Goal: Task Accomplishment & Management: Manage account settings

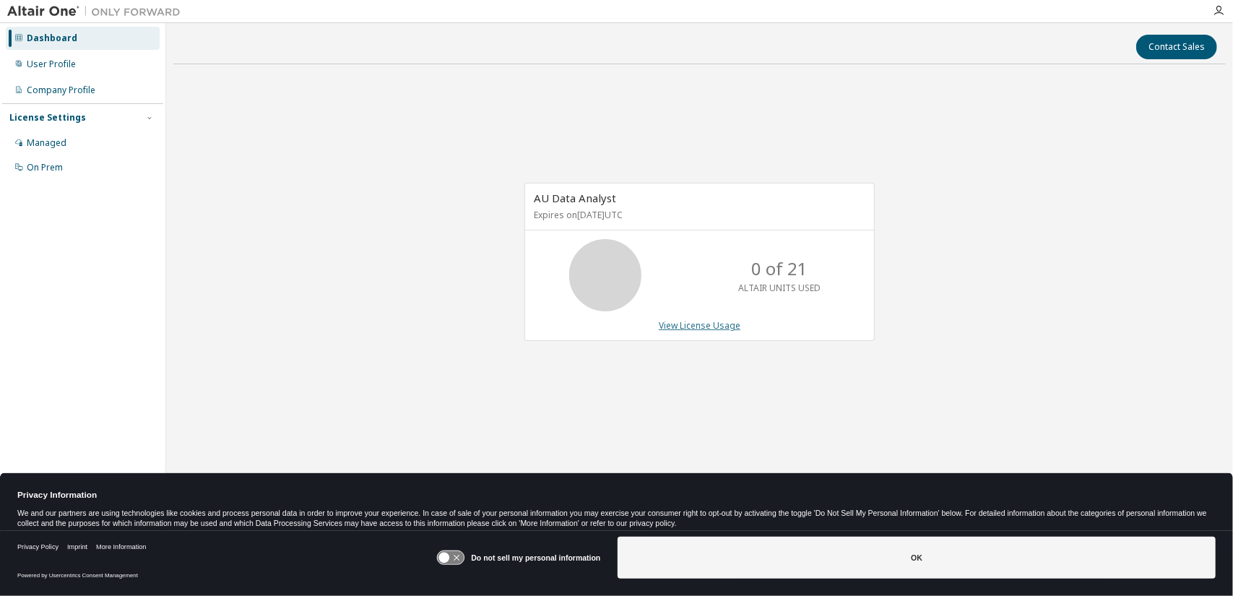
click at [694, 327] on link "View License Usage" at bounding box center [700, 325] width 82 height 12
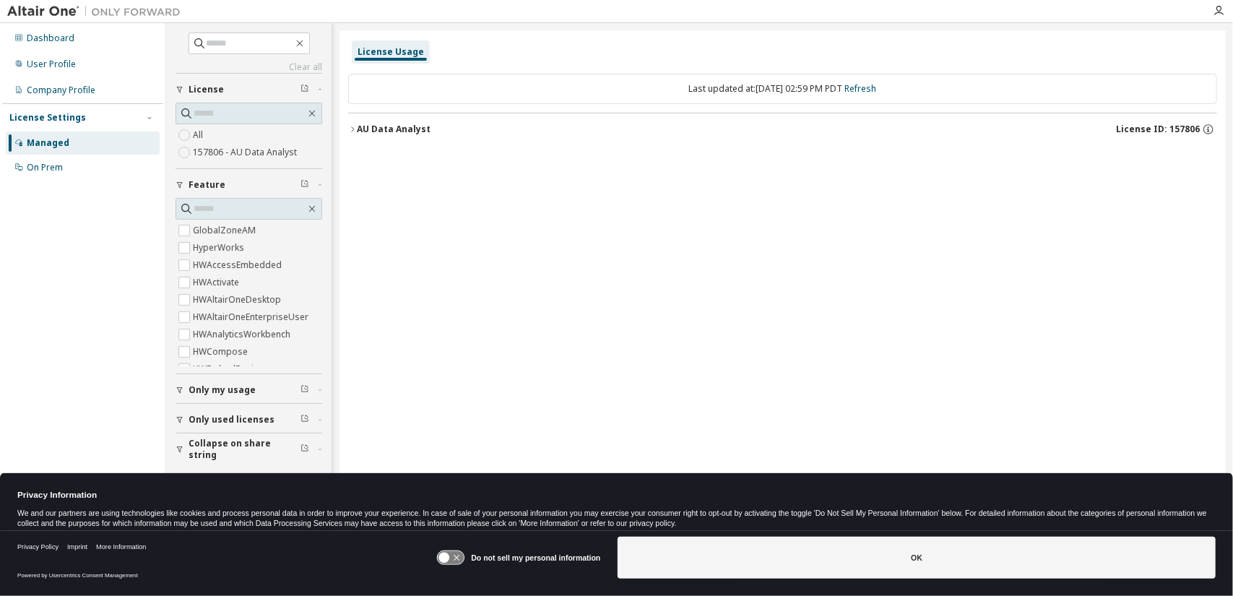
click at [355, 132] on icon "button" at bounding box center [352, 129] width 9 height 9
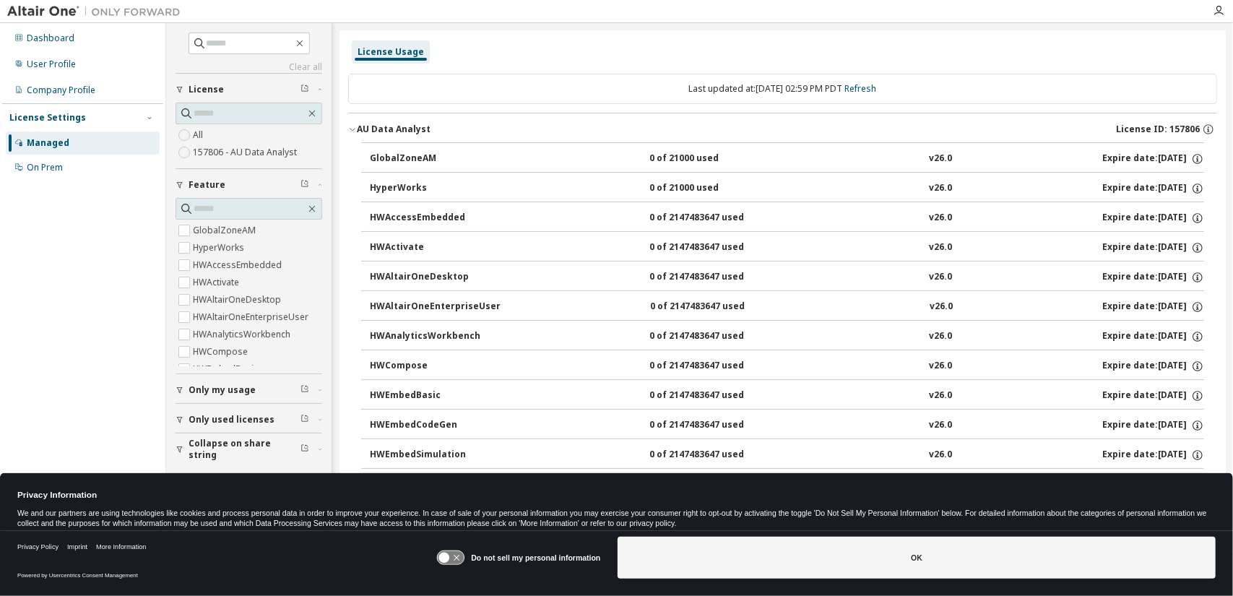
click at [353, 132] on icon "button" at bounding box center [352, 129] width 9 height 9
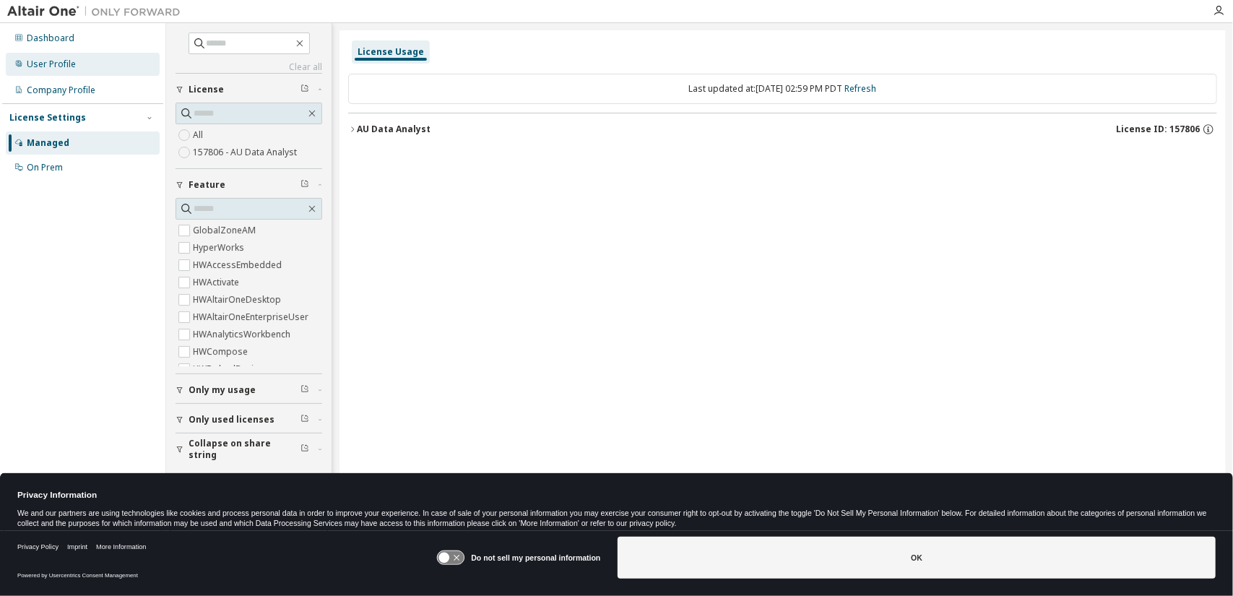
click at [98, 69] on div "User Profile" at bounding box center [83, 64] width 154 height 23
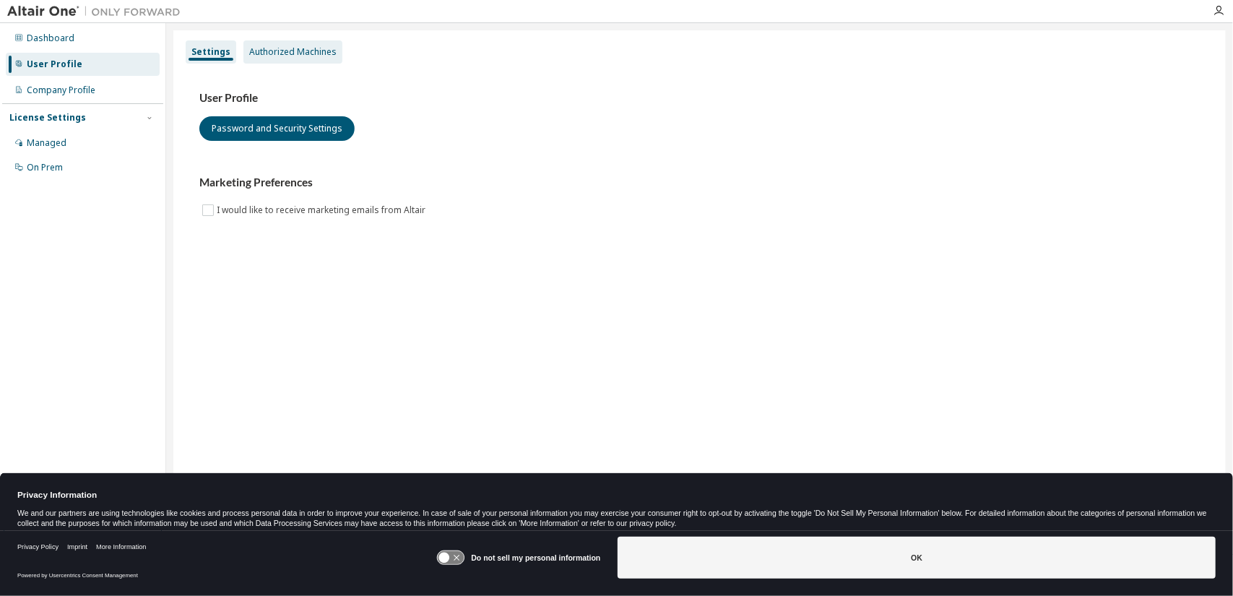
click at [306, 59] on div "Authorized Machines" at bounding box center [292, 51] width 99 height 23
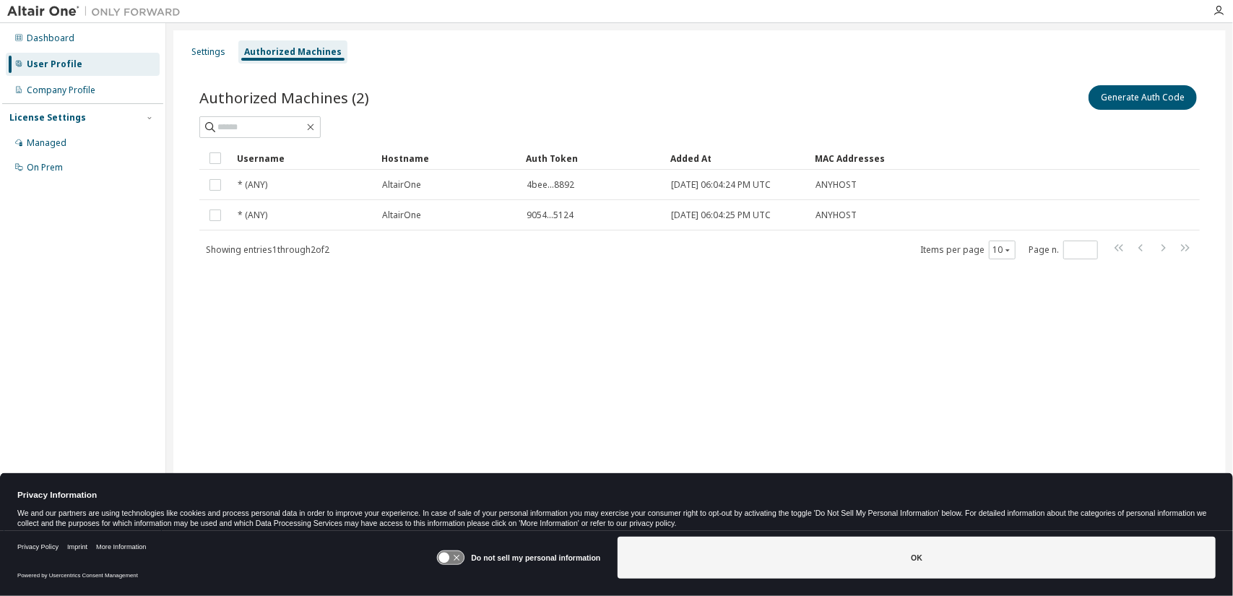
click at [95, 66] on div "User Profile" at bounding box center [83, 64] width 154 height 23
click at [117, 38] on div "Dashboard" at bounding box center [83, 38] width 154 height 23
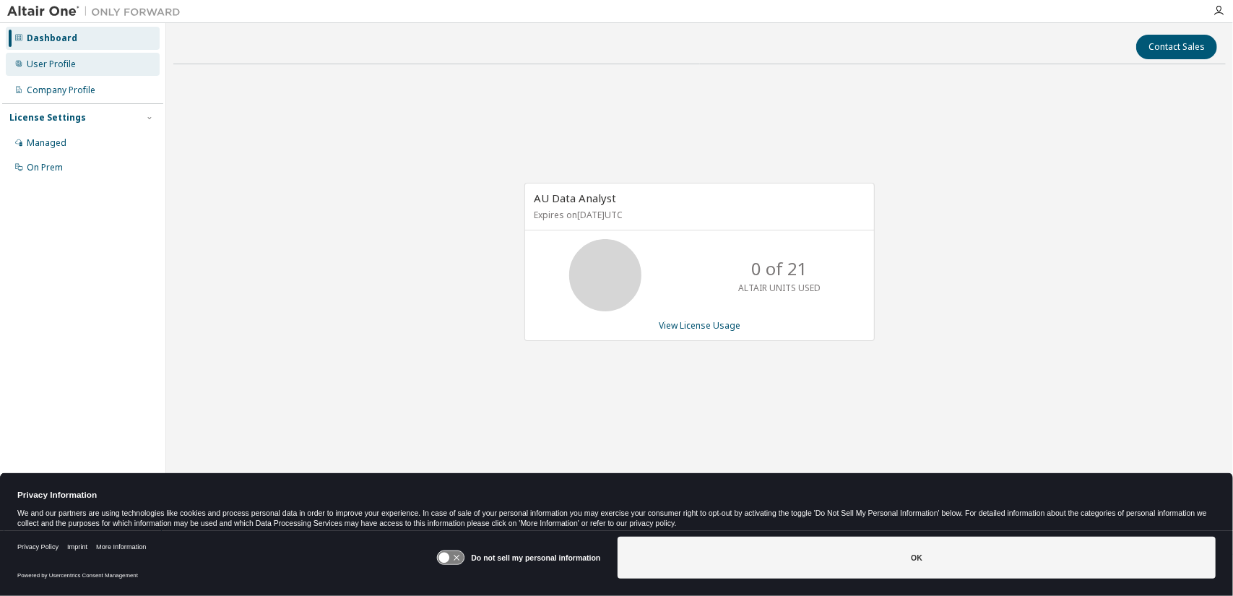
click at [65, 73] on div "User Profile" at bounding box center [83, 64] width 154 height 23
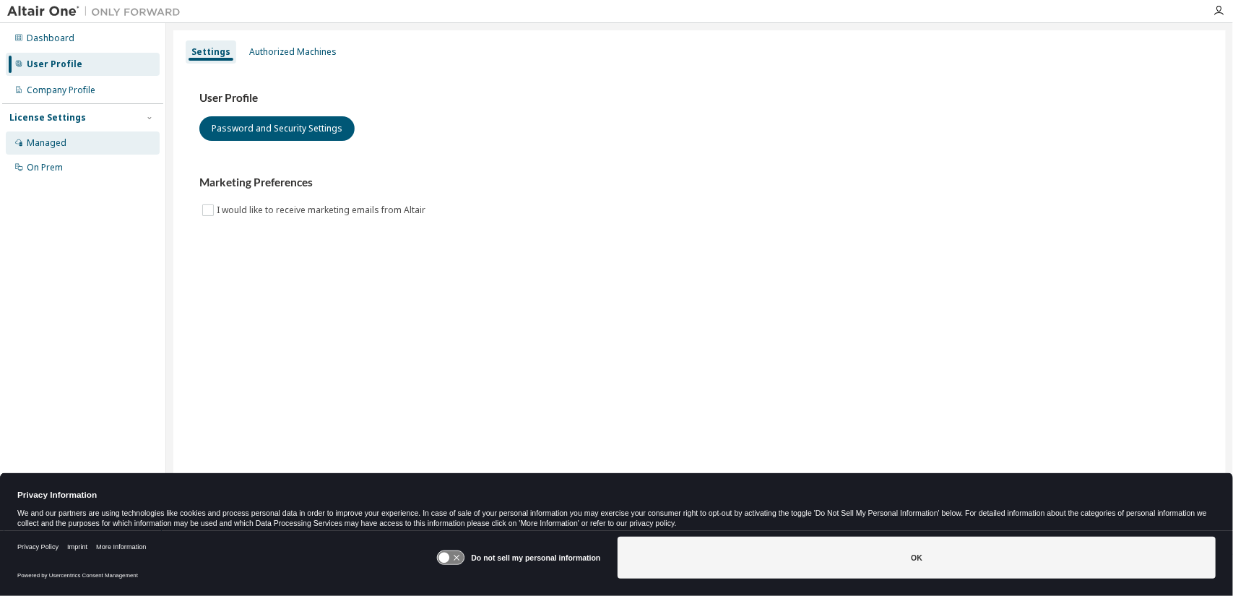
click at [56, 147] on div "Managed" at bounding box center [47, 143] width 40 height 12
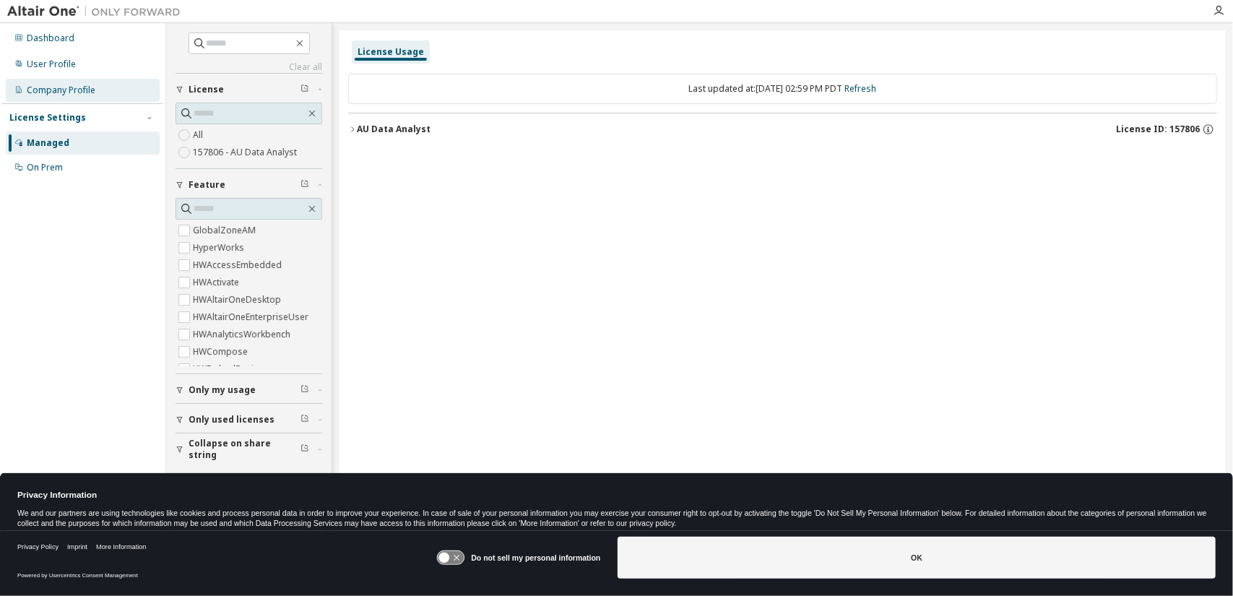
click at [73, 89] on div "Company Profile" at bounding box center [61, 91] width 69 height 12
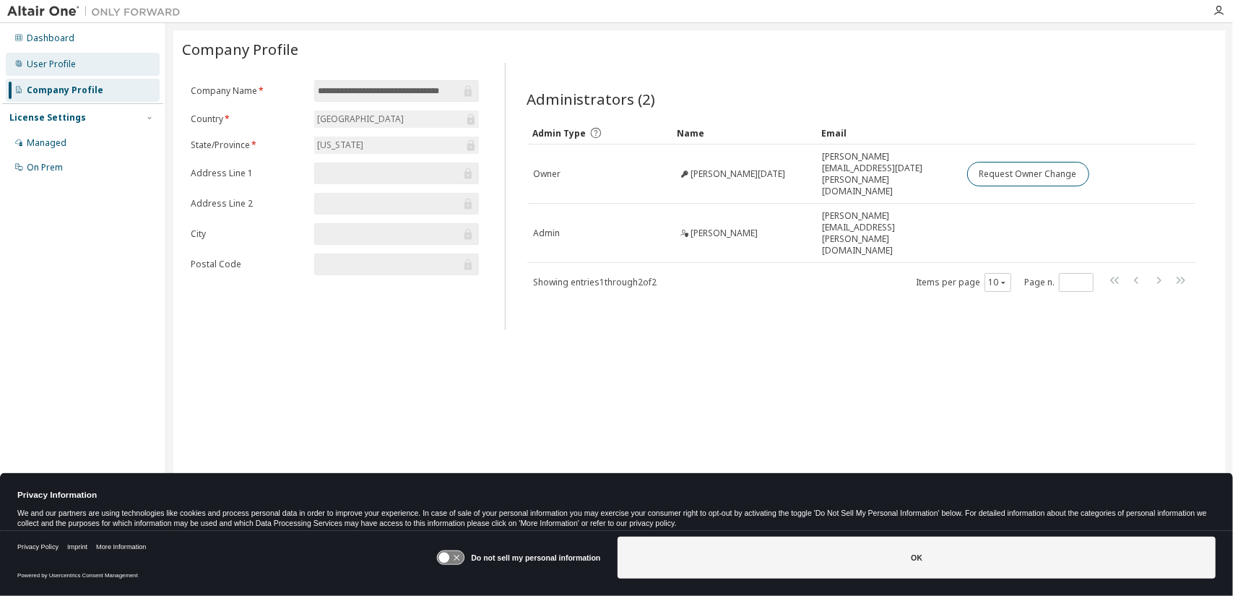
click at [58, 69] on div "User Profile" at bounding box center [51, 65] width 49 height 12
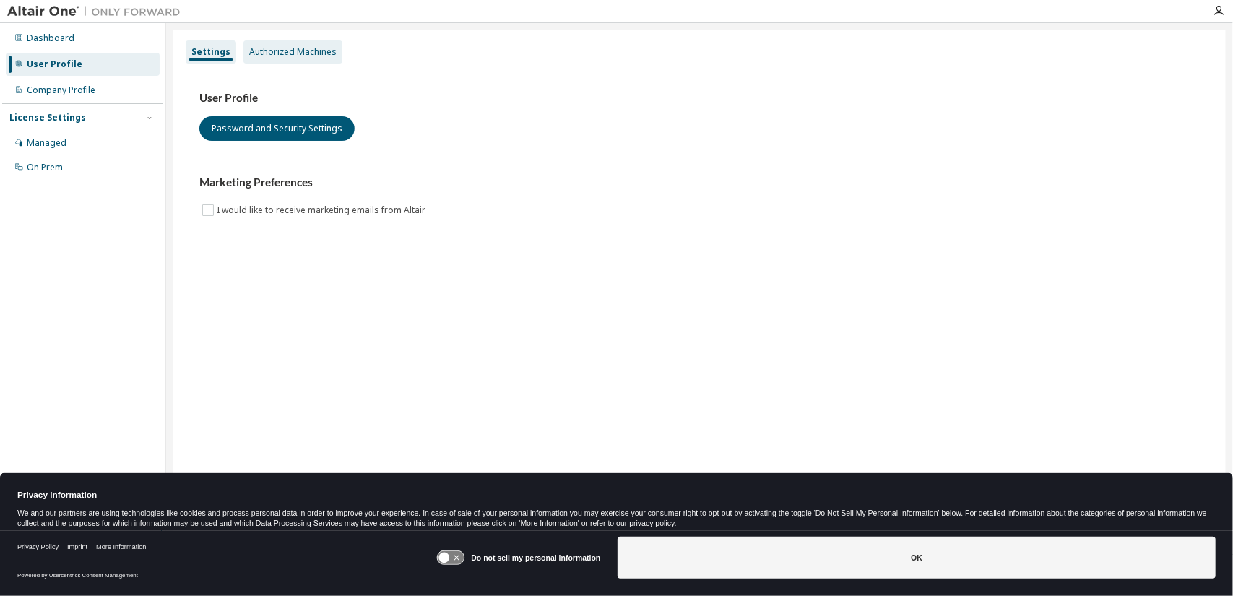
click at [311, 57] on div "Authorized Machines" at bounding box center [292, 52] width 87 height 12
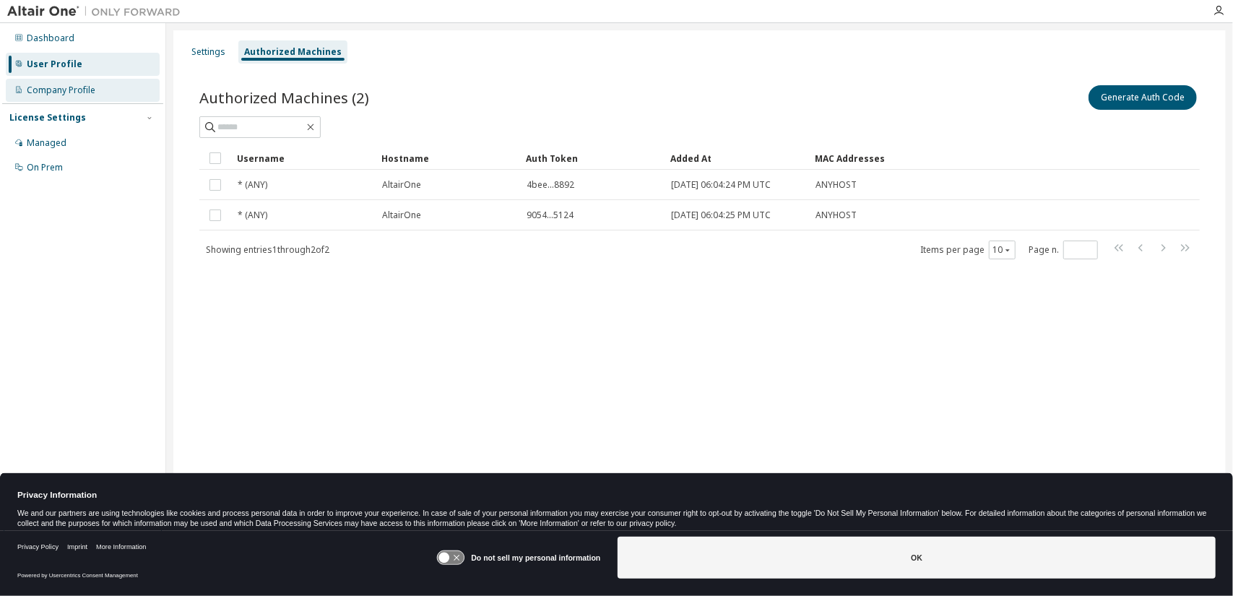
click at [85, 93] on div "Company Profile" at bounding box center [61, 91] width 69 height 12
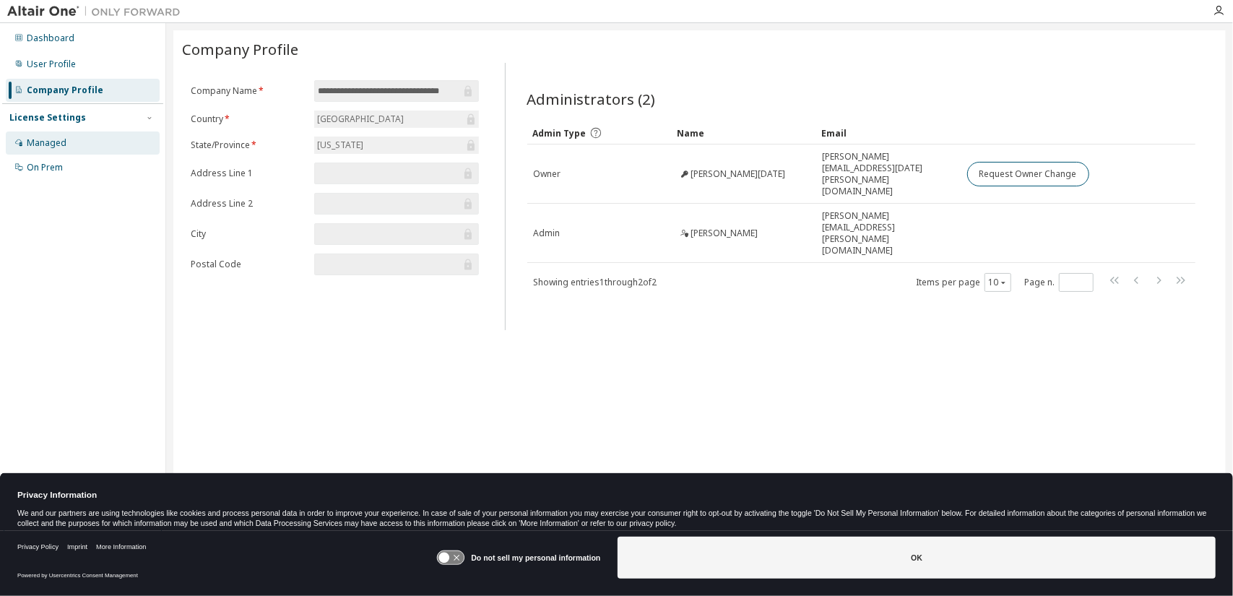
click at [116, 149] on div "Managed" at bounding box center [83, 142] width 154 height 23
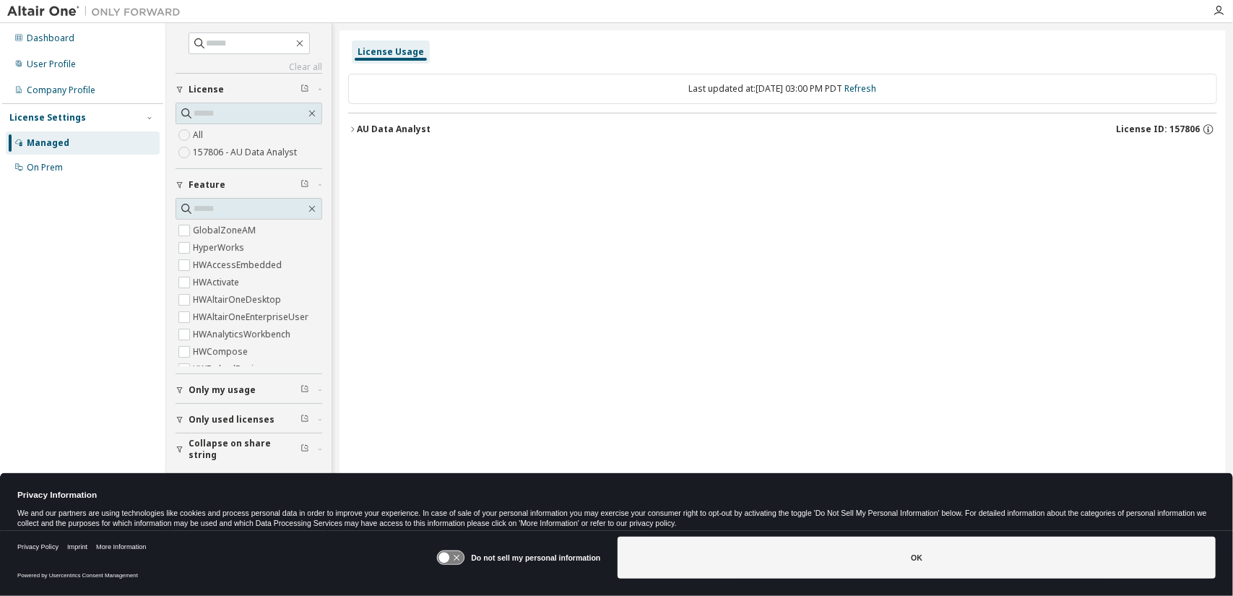
click at [355, 133] on button "AU Data Analyst License ID: 157806" at bounding box center [782, 129] width 869 height 32
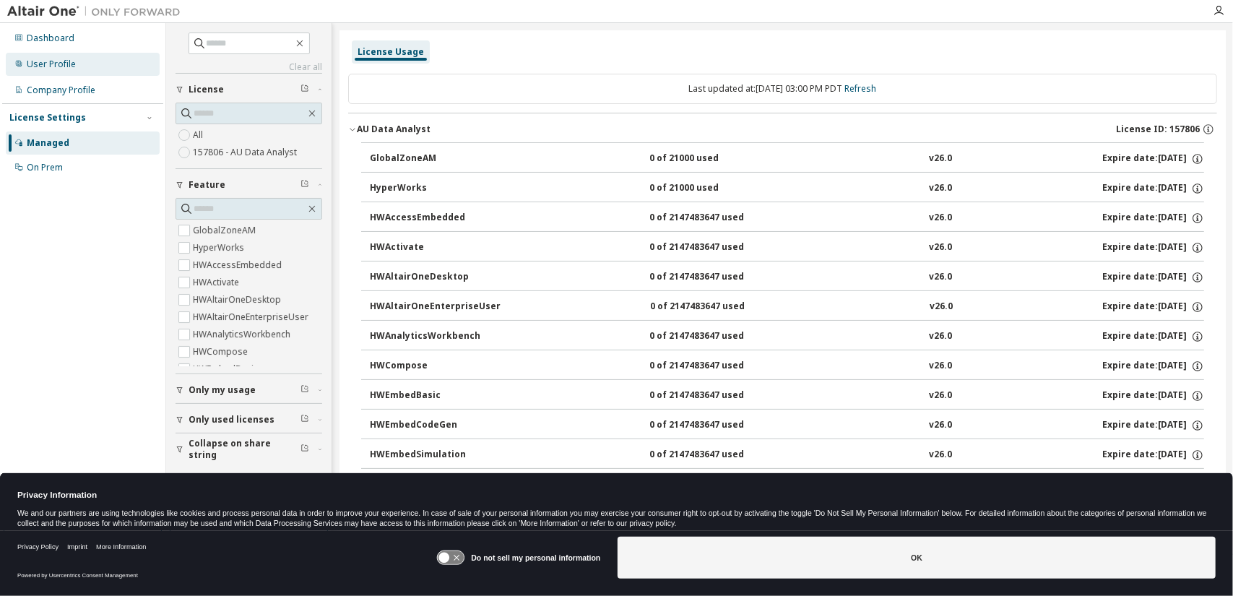
click at [77, 68] on div "User Profile" at bounding box center [83, 64] width 154 height 23
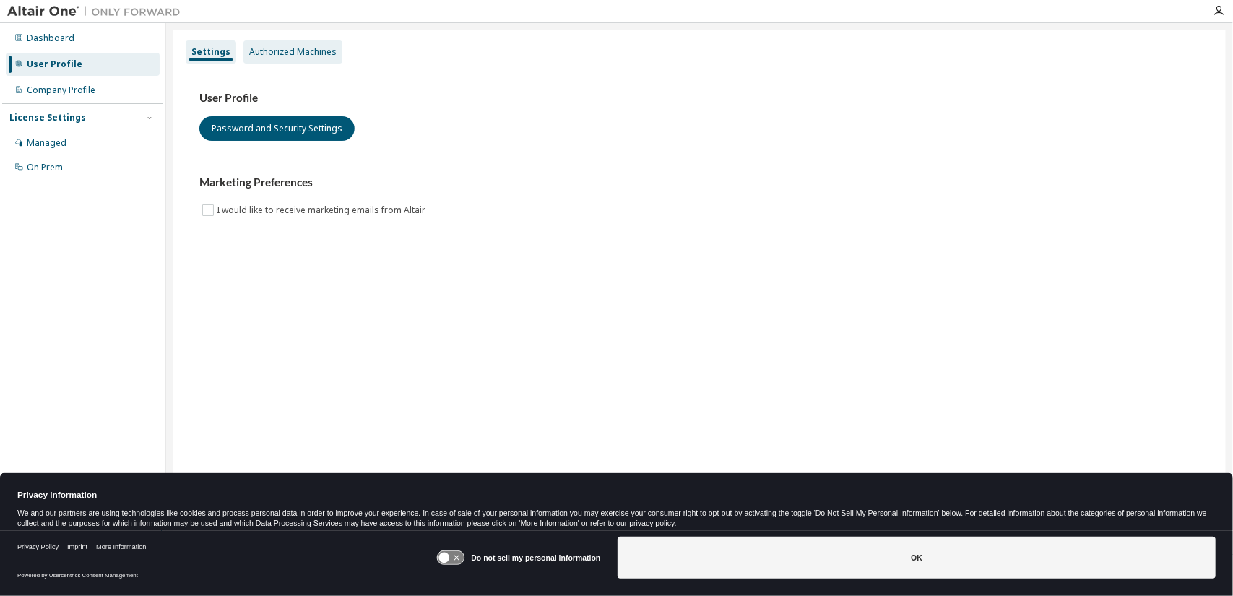
click at [308, 48] on div "Authorized Machines" at bounding box center [292, 52] width 87 height 12
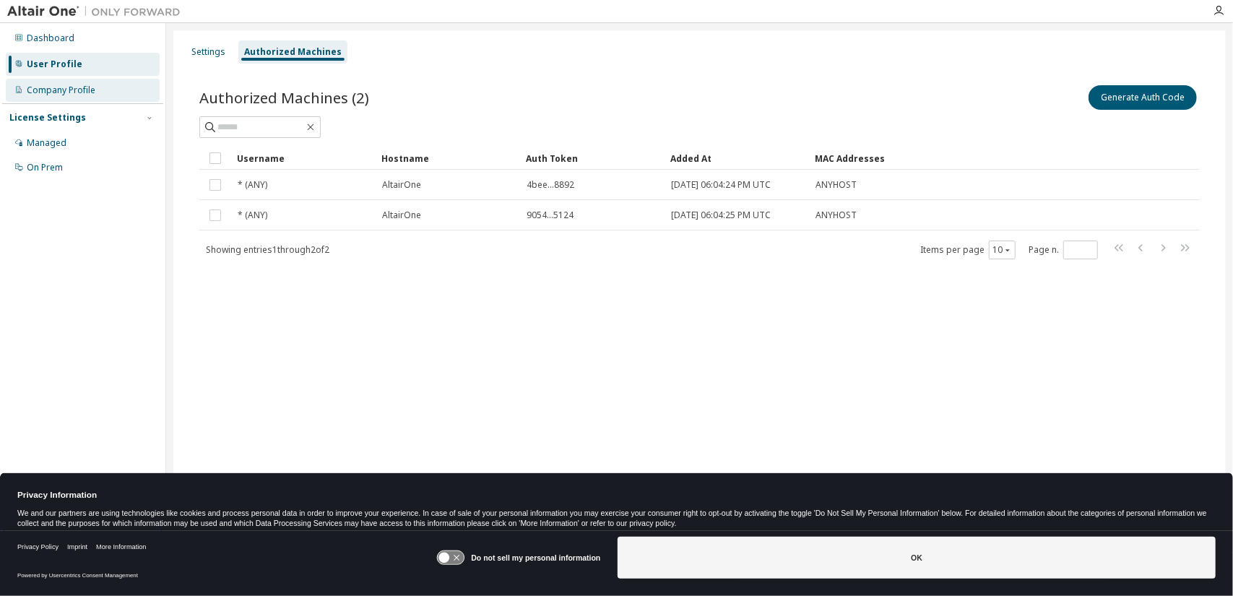
click at [72, 91] on div "Company Profile" at bounding box center [61, 91] width 69 height 12
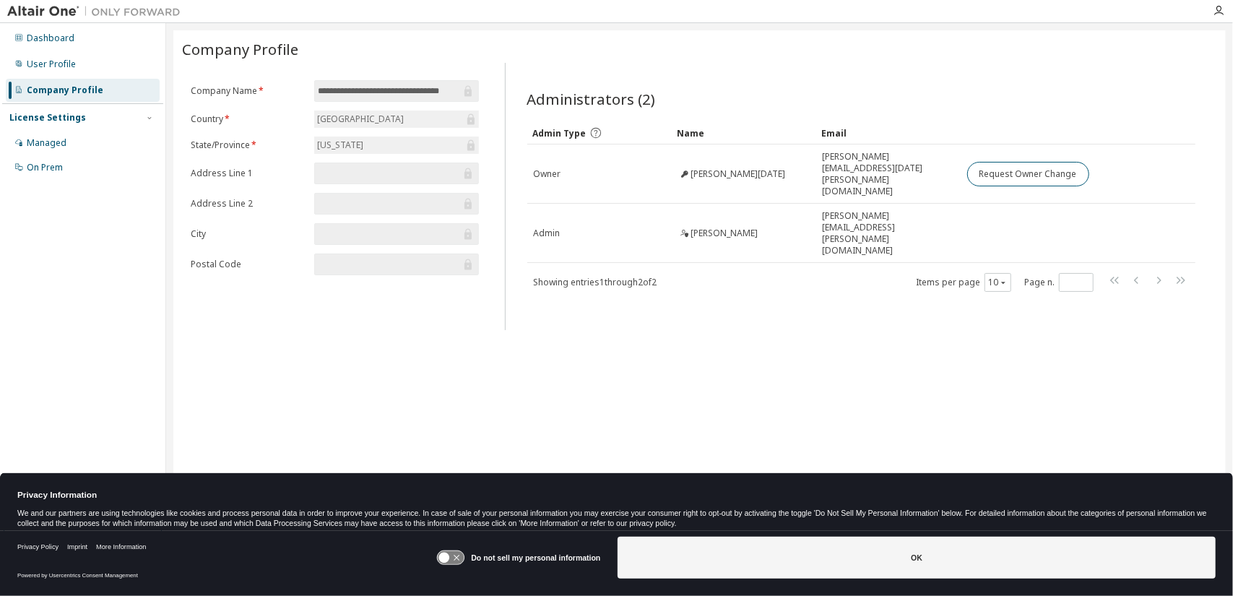
click at [729, 332] on div "**********" at bounding box center [699, 288] width 1053 height 517
click at [130, 64] on div "User Profile" at bounding box center [83, 64] width 154 height 23
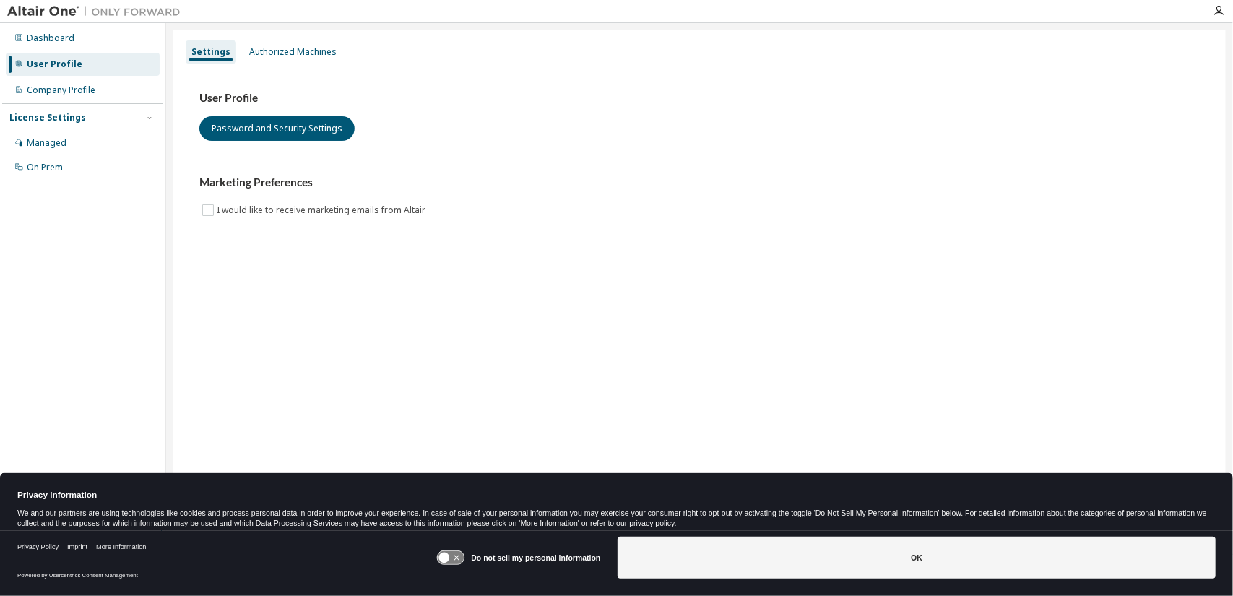
click at [293, 67] on div "User Profile Password and Security Settings Marketing Preferences I would like …" at bounding box center [699, 163] width 1035 height 197
click at [121, 45] on div "Dashboard" at bounding box center [83, 38] width 154 height 23
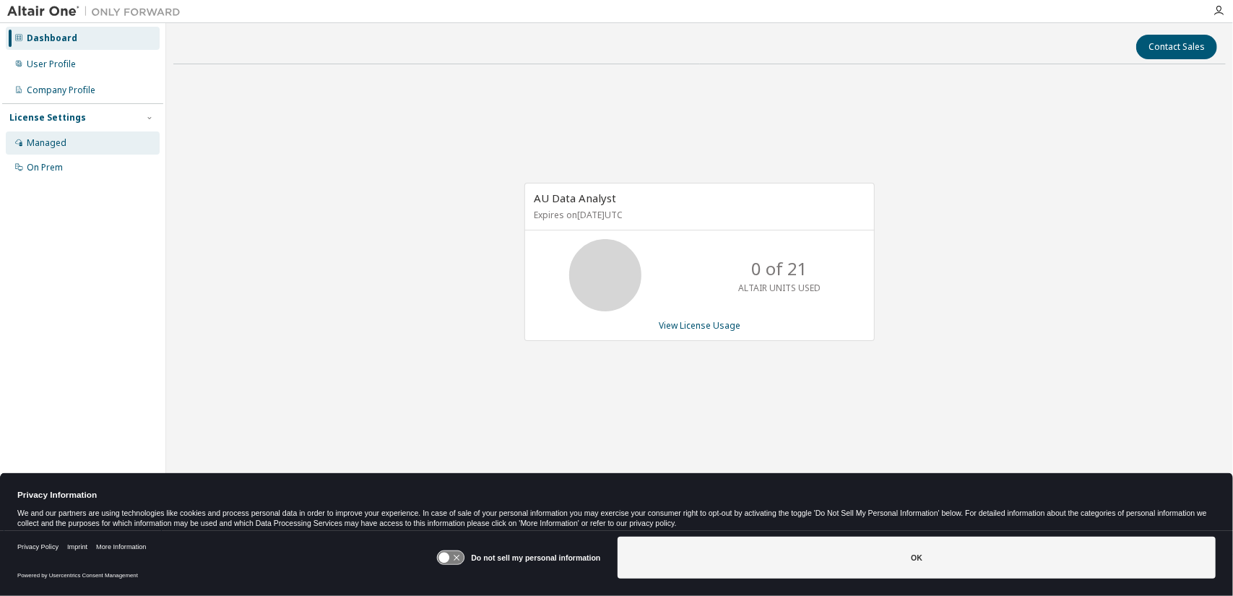
click at [62, 144] on div "Managed" at bounding box center [47, 143] width 40 height 12
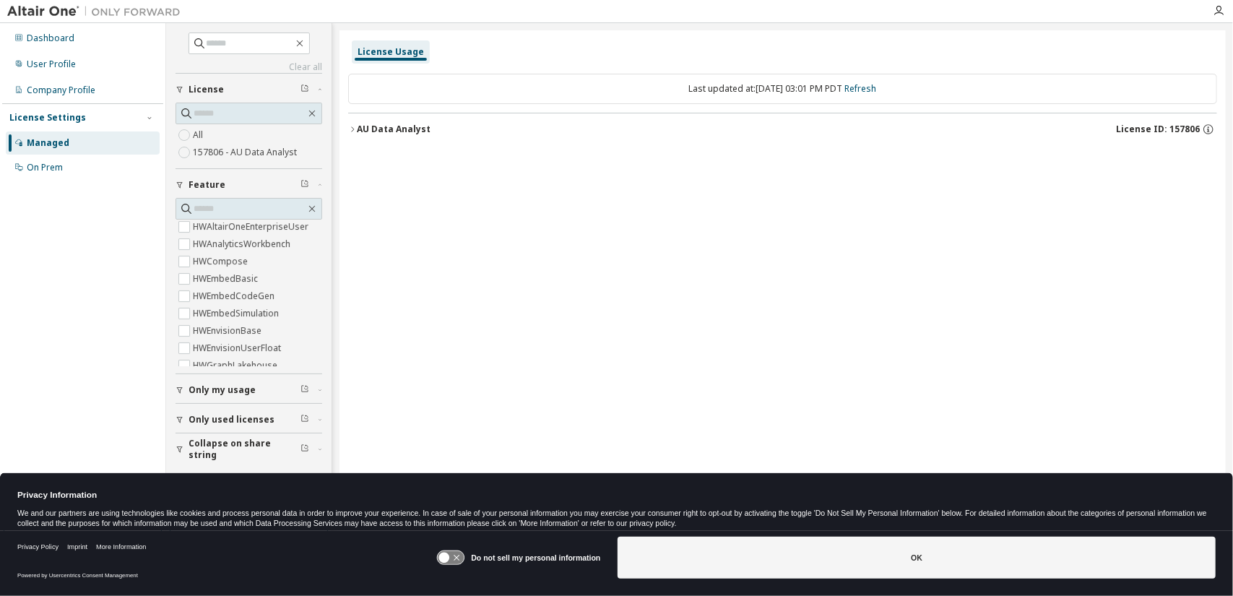
scroll to position [217, 0]
click at [59, 92] on div "Company Profile" at bounding box center [61, 91] width 69 height 12
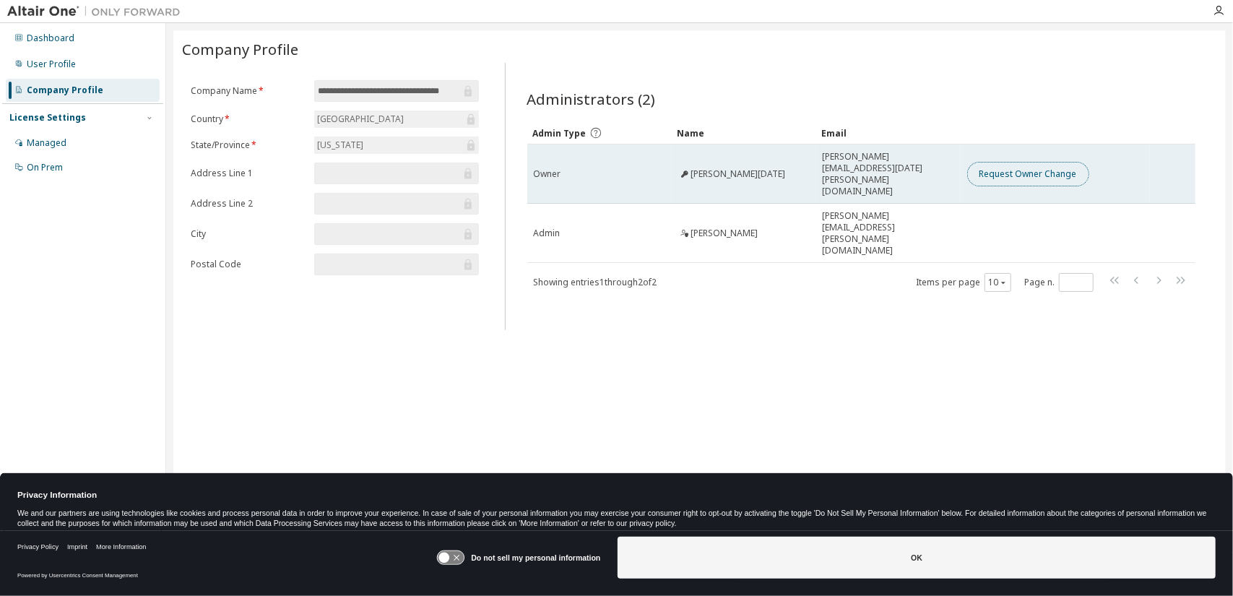
click at [1026, 173] on button "Request Owner Change" at bounding box center [1028, 174] width 122 height 25
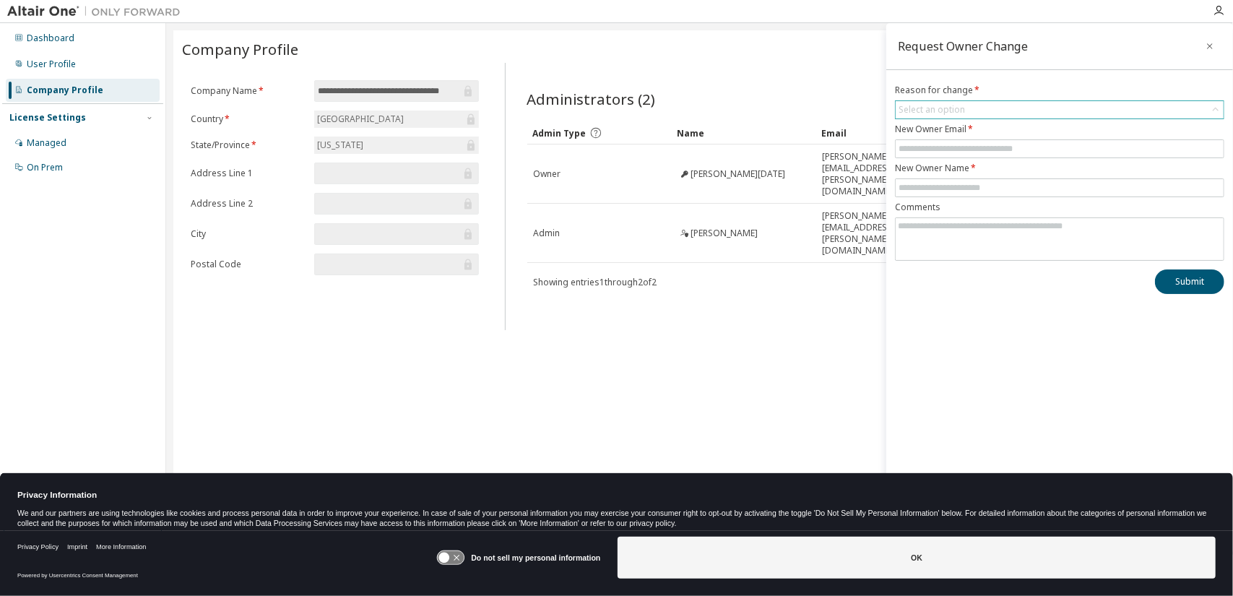
click at [1024, 111] on div "Select an option" at bounding box center [1060, 109] width 328 height 17
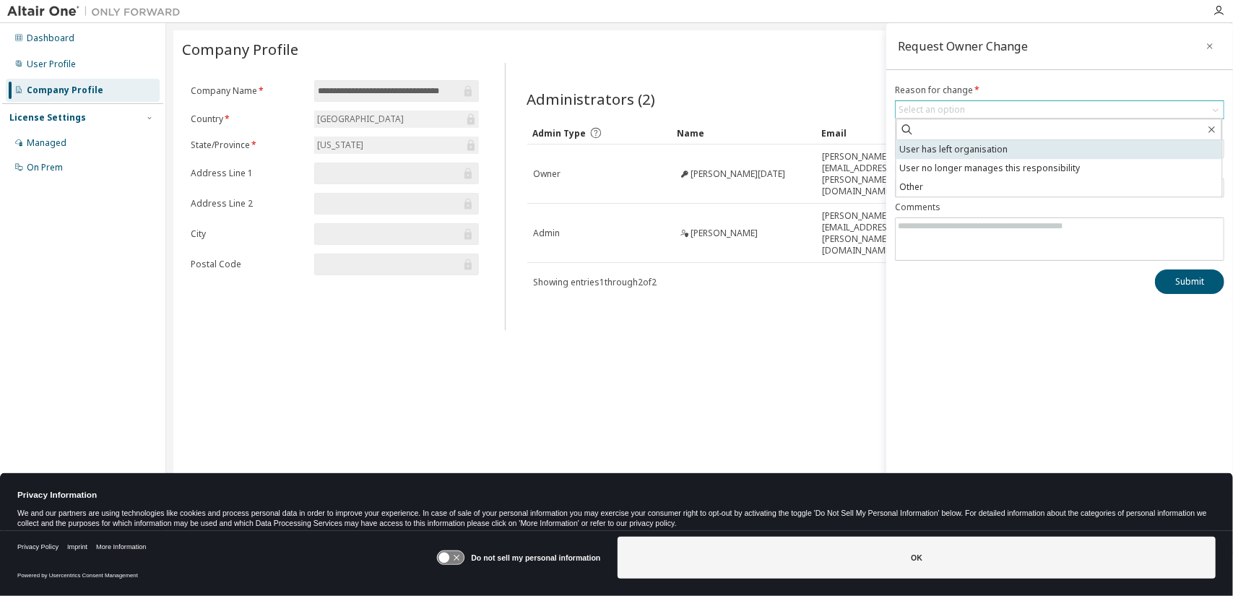
click at [991, 152] on li "User has left organisation" at bounding box center [1059, 149] width 326 height 19
click at [997, 147] on input "text" at bounding box center [1060, 149] width 322 height 12
type input "**********"
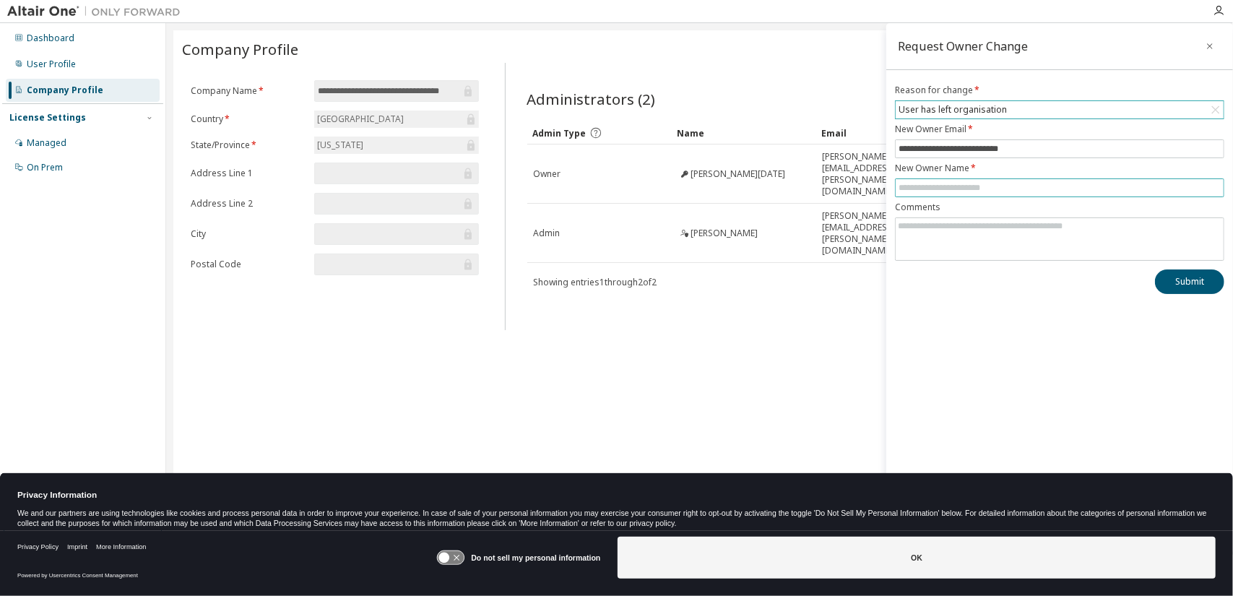
click at [980, 189] on input "text" at bounding box center [1060, 188] width 322 height 12
type input "**********"
click at [1016, 230] on textarea at bounding box center [1060, 237] width 328 height 38
click at [1182, 277] on button "Submit" at bounding box center [1189, 281] width 69 height 25
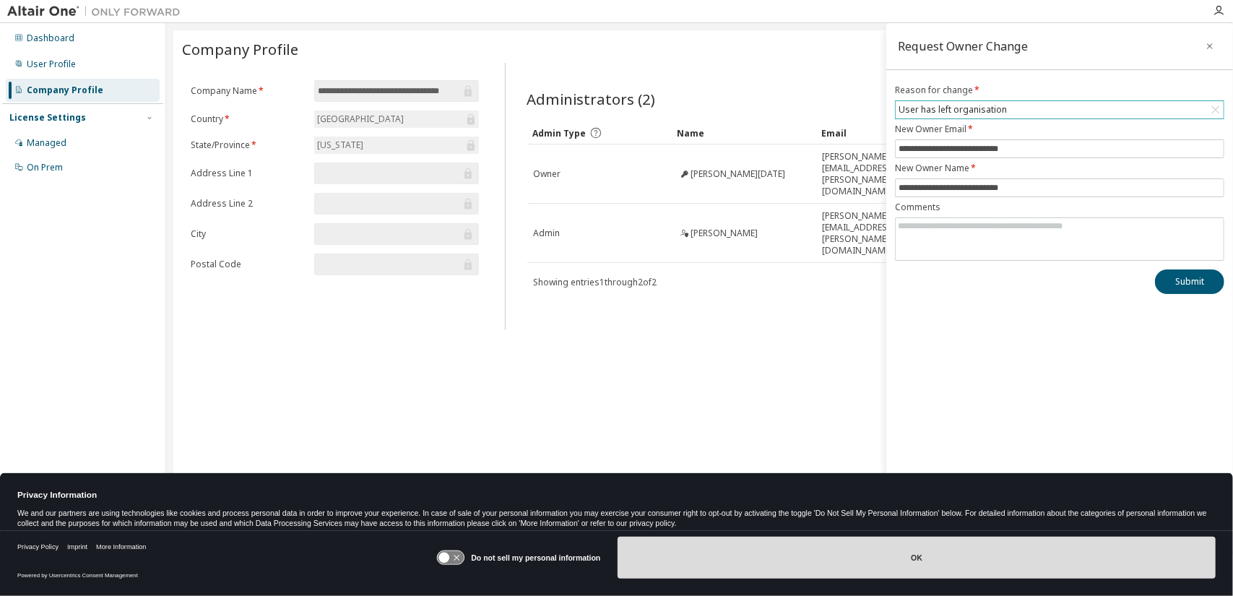
click at [919, 564] on button "OK" at bounding box center [917, 558] width 598 height 42
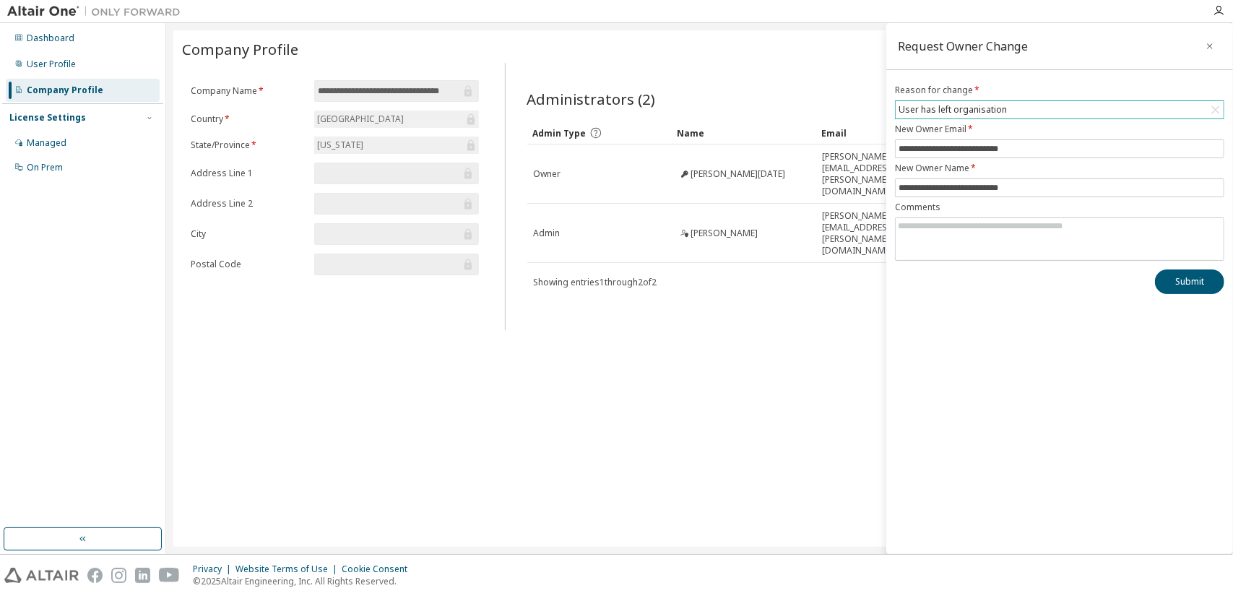
click at [800, 371] on div "**********" at bounding box center [699, 288] width 1053 height 517
click at [1180, 285] on button "Submit" at bounding box center [1189, 281] width 69 height 25
click at [1214, 43] on icon "button" at bounding box center [1210, 46] width 10 height 12
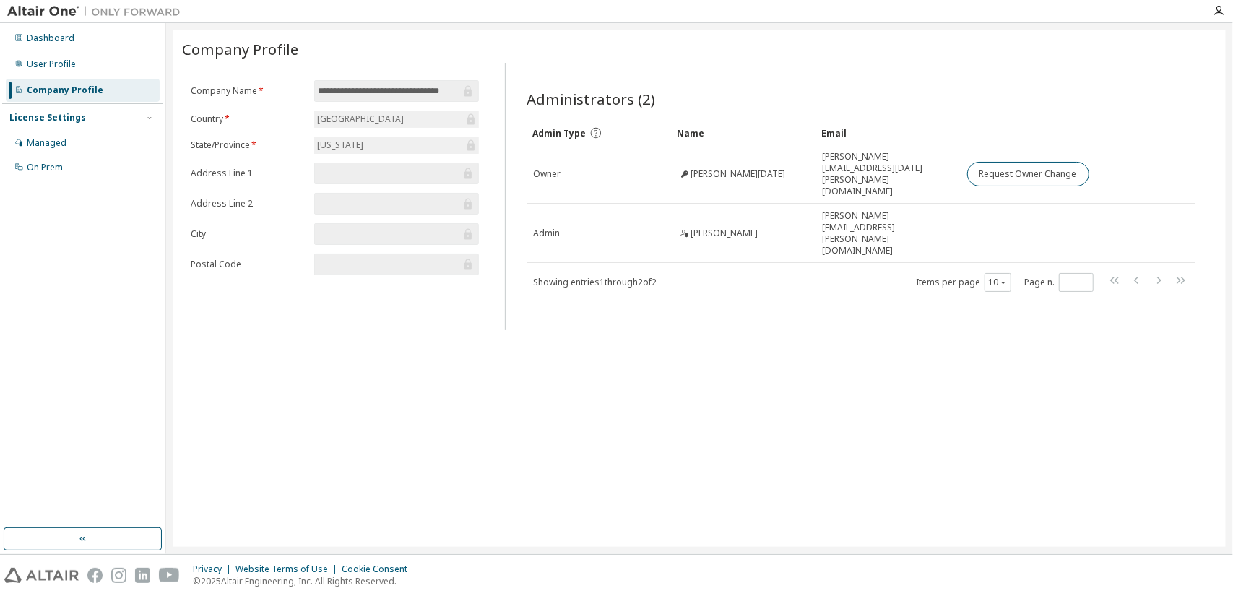
click at [1084, 394] on div "**********" at bounding box center [699, 288] width 1053 height 517
click at [1052, 329] on div "**********" at bounding box center [699, 288] width 1053 height 517
click at [77, 167] on div "On Prem" at bounding box center [83, 167] width 154 height 23
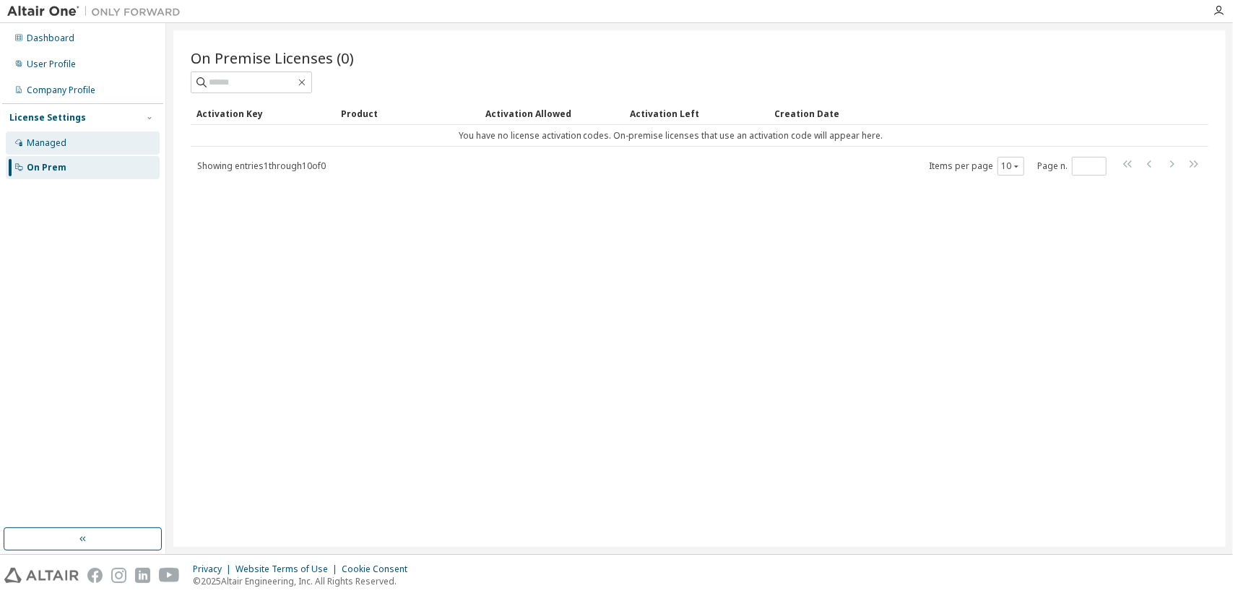
click at [88, 150] on div "Managed" at bounding box center [83, 142] width 154 height 23
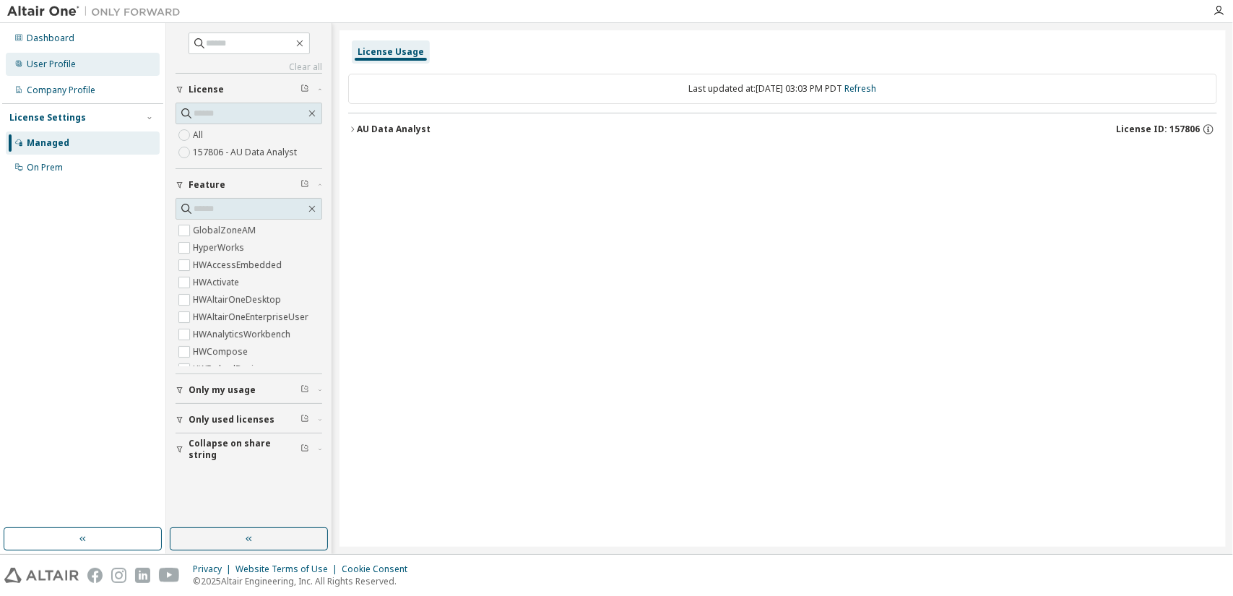
click at [113, 66] on div "User Profile" at bounding box center [83, 64] width 154 height 23
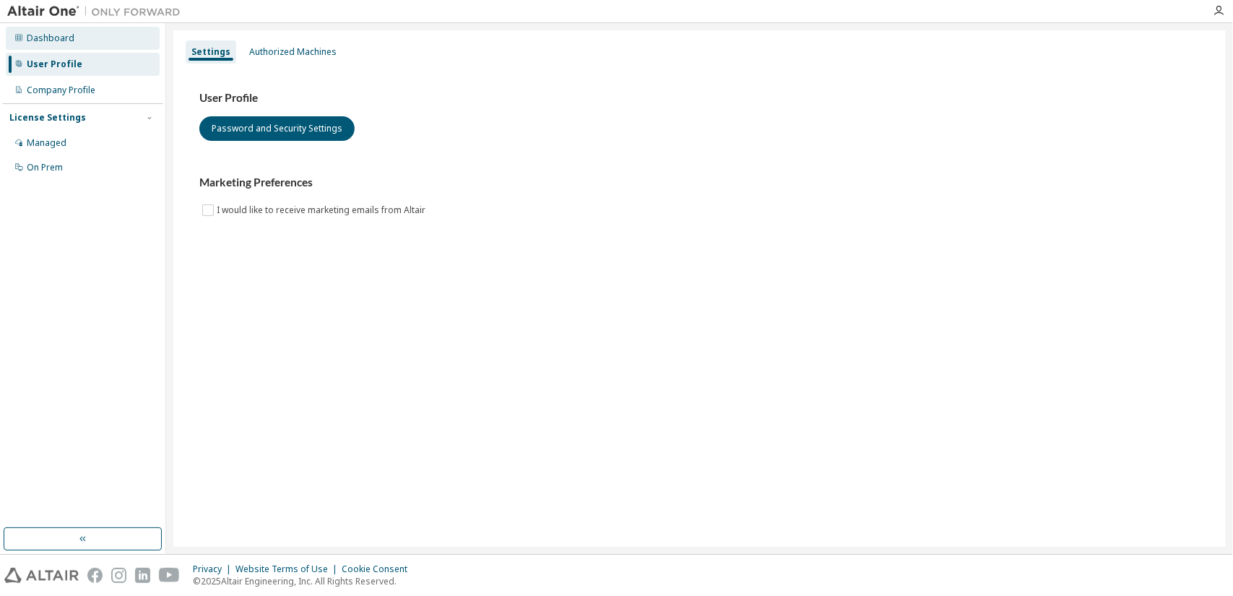
click at [117, 44] on div "Dashboard" at bounding box center [83, 38] width 154 height 23
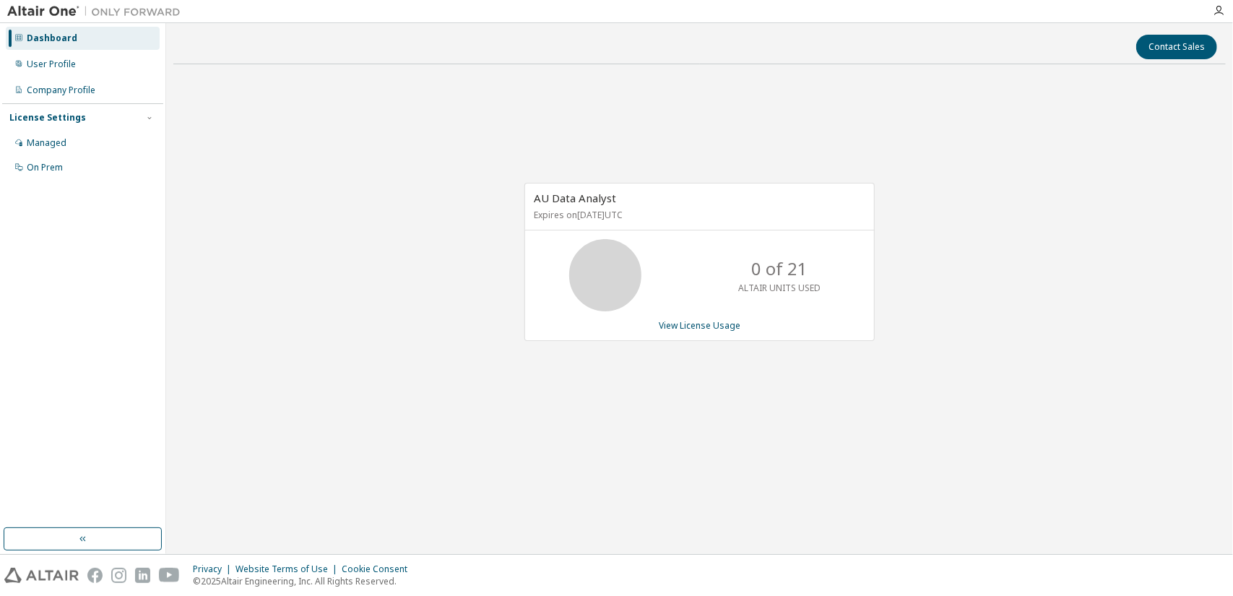
click at [842, 425] on div "AU Data Analyst Expires on September 21, 2026 UTC 0 of 21 ALTAIR UNITS USED Vie…" at bounding box center [699, 269] width 1053 height 387
click at [967, 348] on div "AU Data Analyst Expires on September 21, 2026 UTC 0 of 21 ALTAIR UNITS USED Vie…" at bounding box center [699, 269] width 1053 height 387
click at [1214, 12] on icon "button" at bounding box center [1219, 11] width 12 height 12
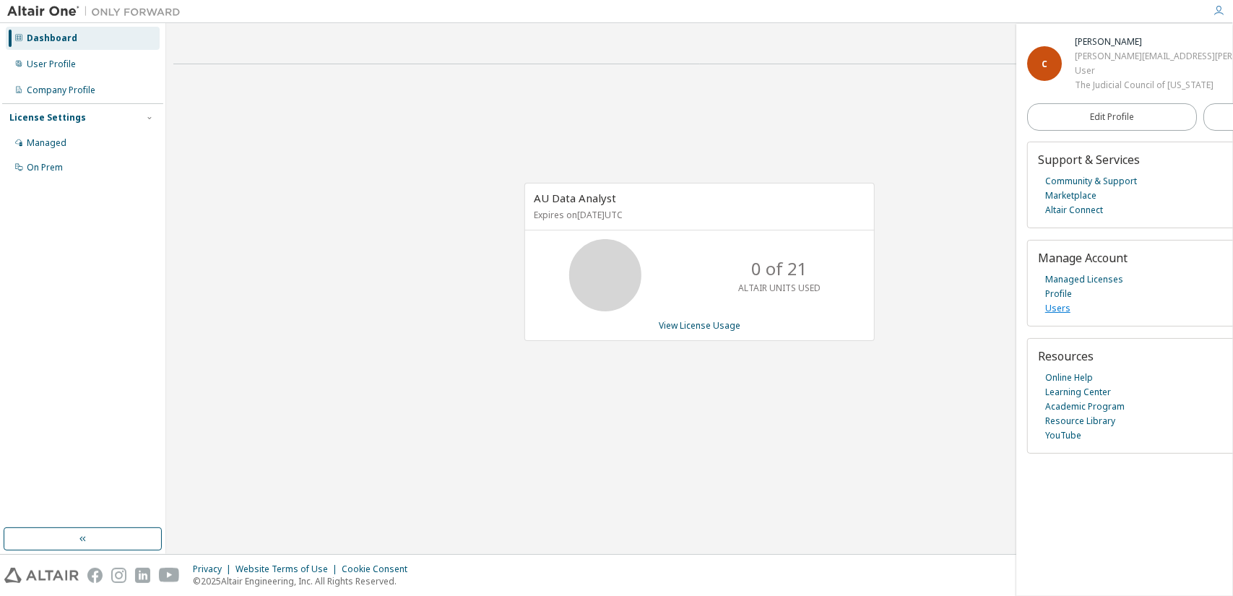
click at [1056, 306] on link "Users" at bounding box center [1057, 308] width 25 height 14
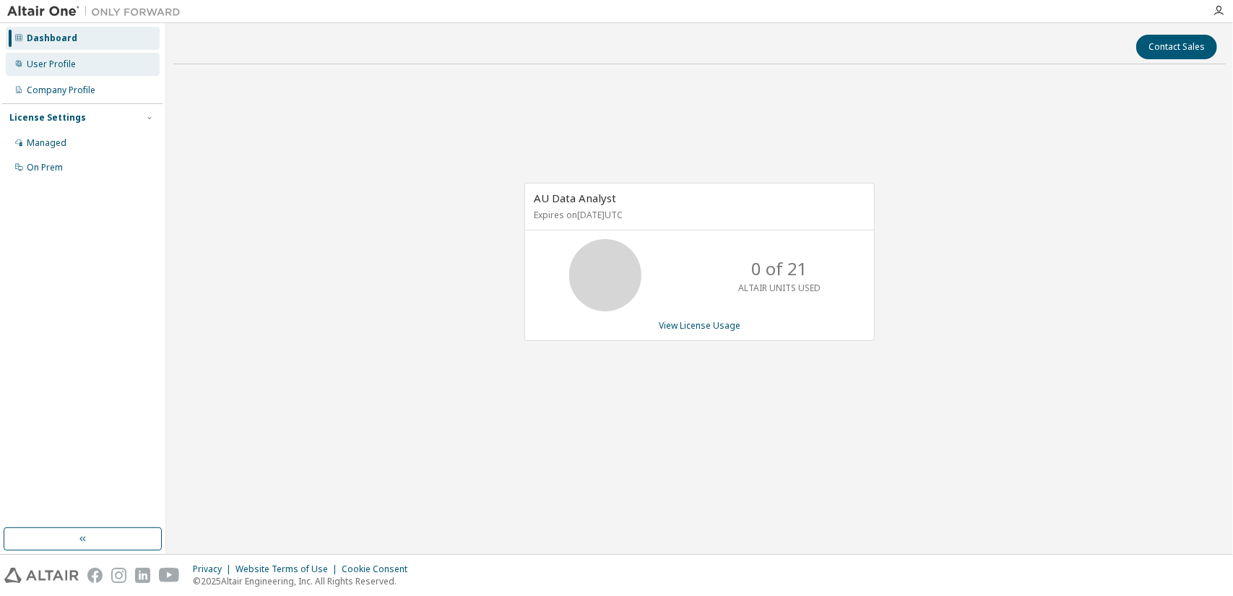
click at [85, 66] on div "User Profile" at bounding box center [83, 64] width 154 height 23
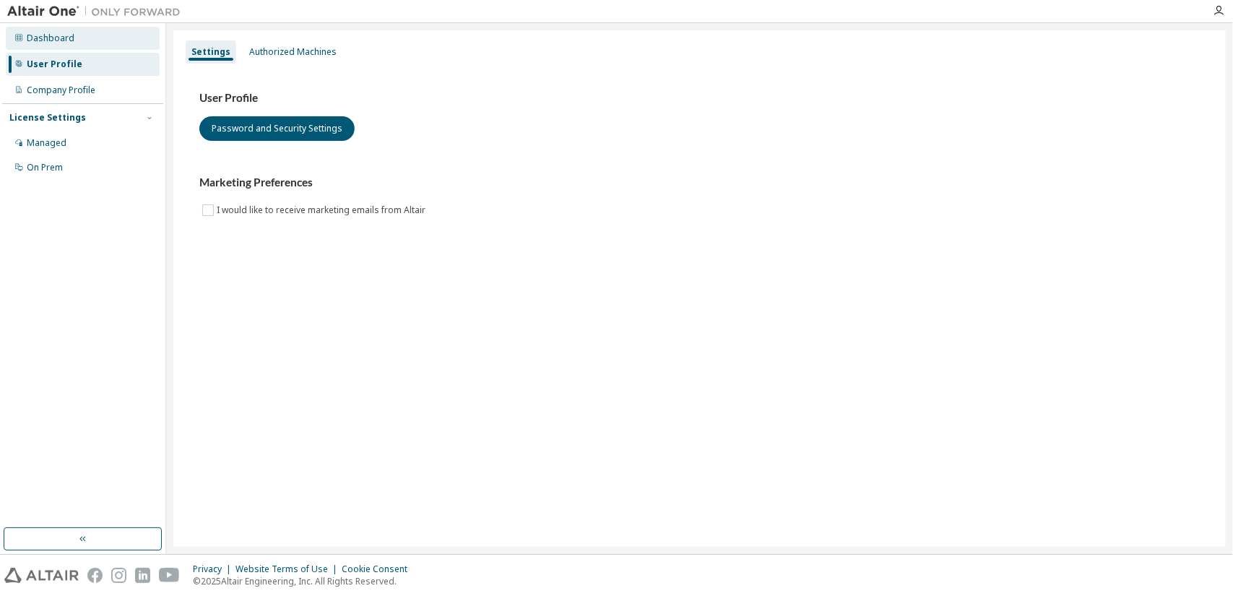
click at [95, 40] on div "Dashboard" at bounding box center [83, 38] width 154 height 23
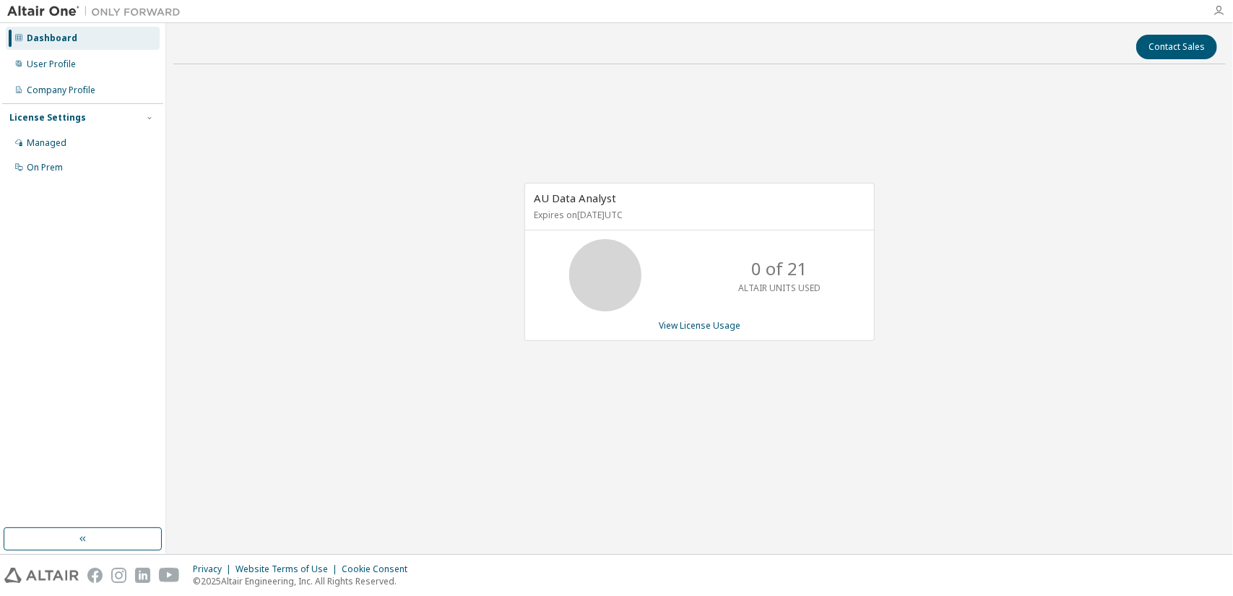
click at [1217, 12] on icon "button" at bounding box center [1219, 11] width 12 height 12
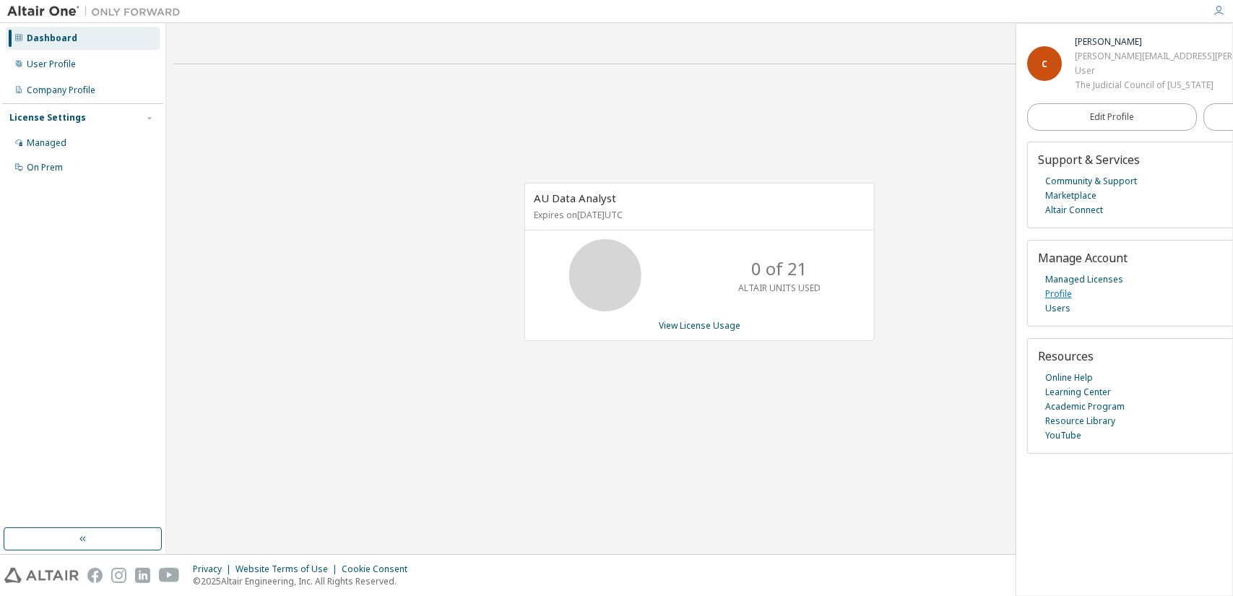
click at [1061, 295] on link "Profile" at bounding box center [1058, 294] width 27 height 14
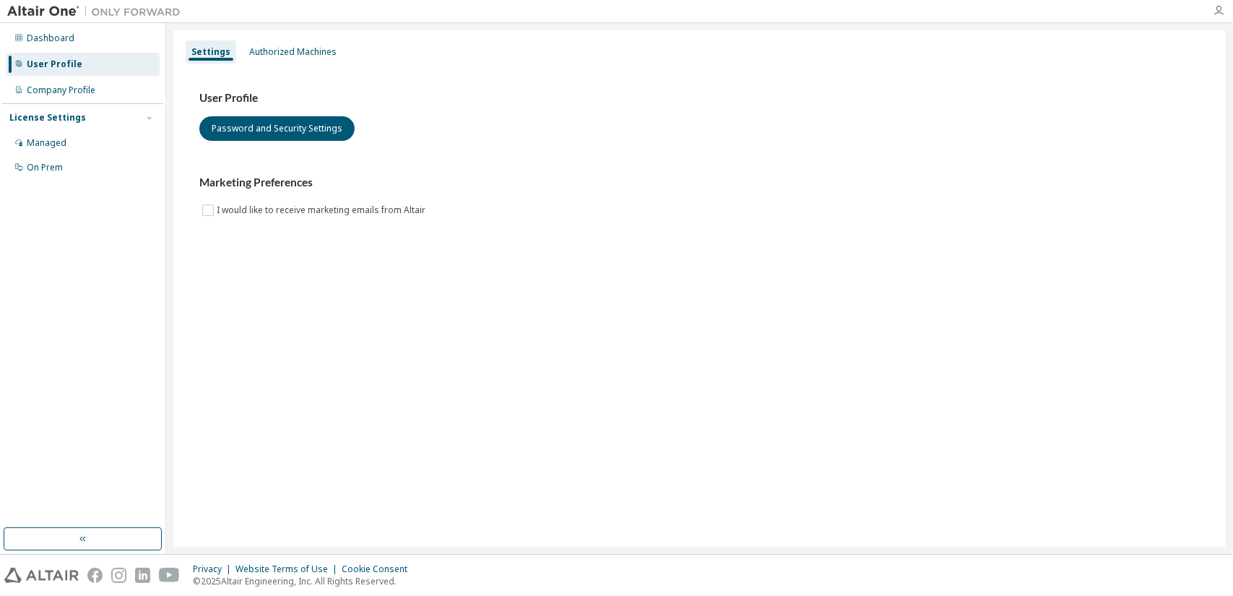
click at [1216, 6] on icon "button" at bounding box center [1219, 11] width 12 height 12
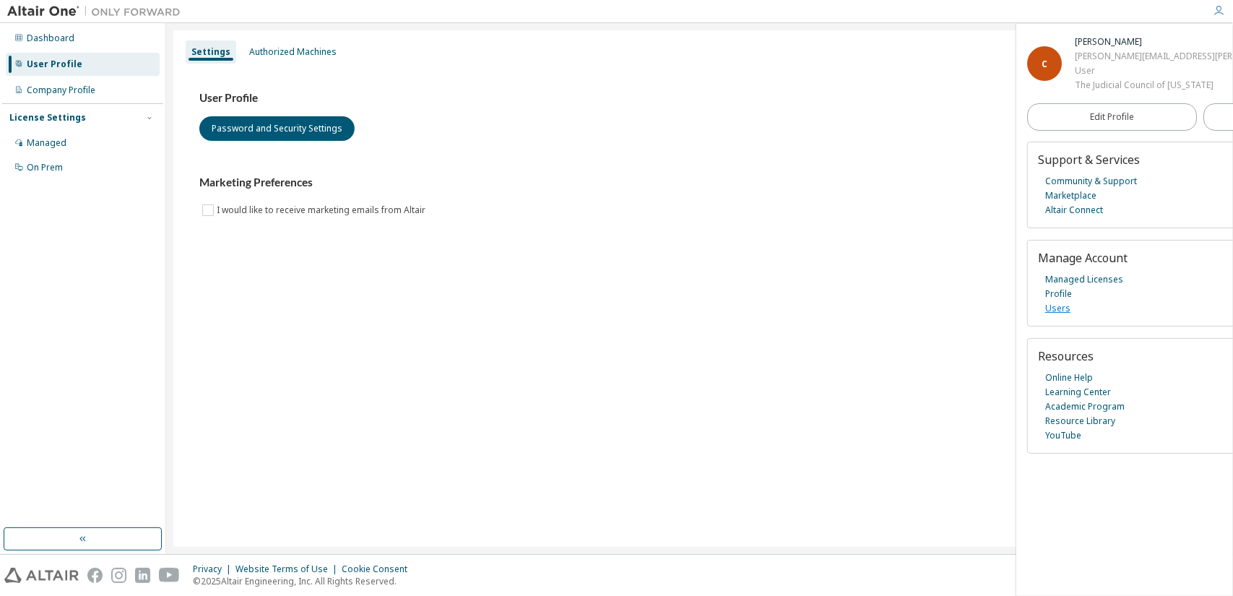
click at [1053, 301] on link "Users" at bounding box center [1057, 308] width 25 height 14
